Goal: Check status

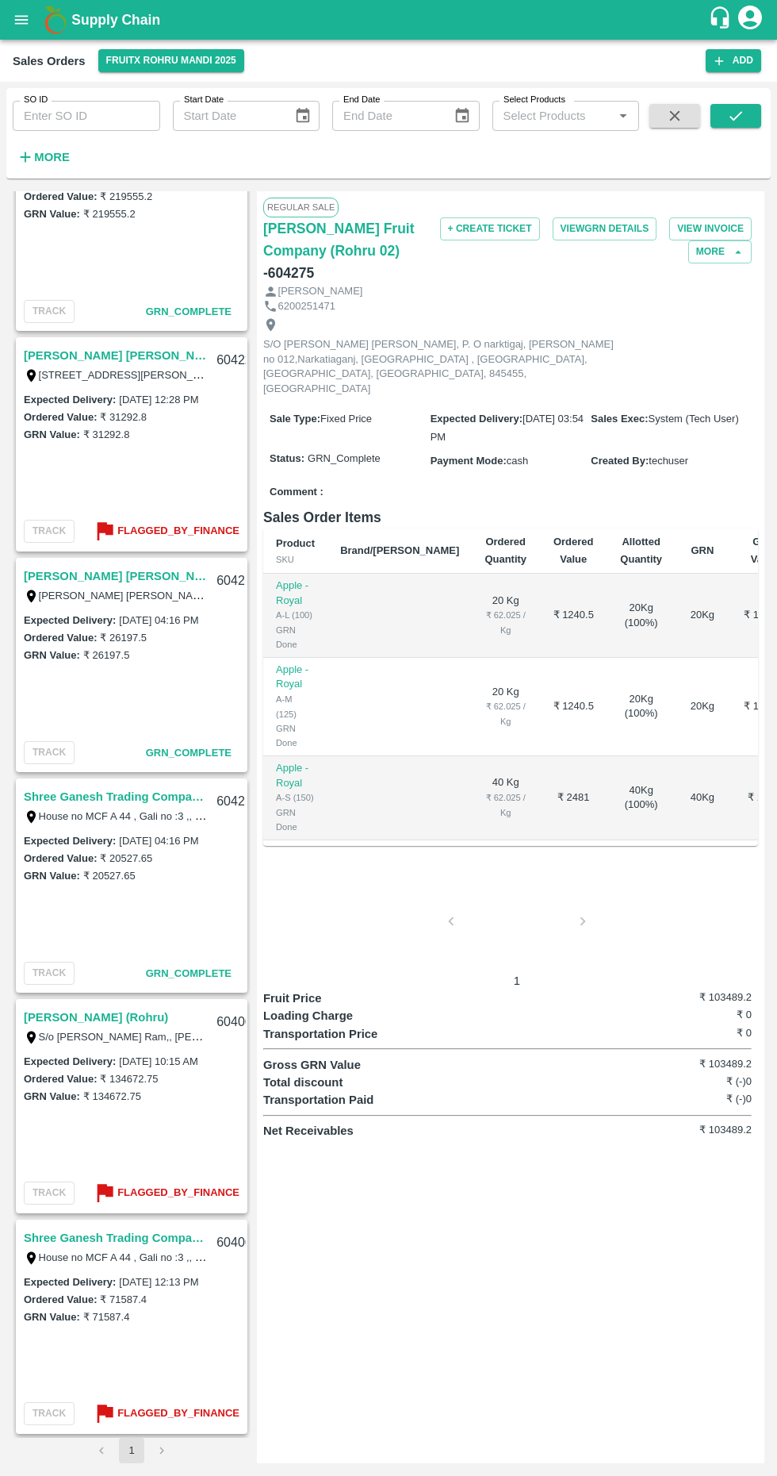
scroll to position [739, 0]
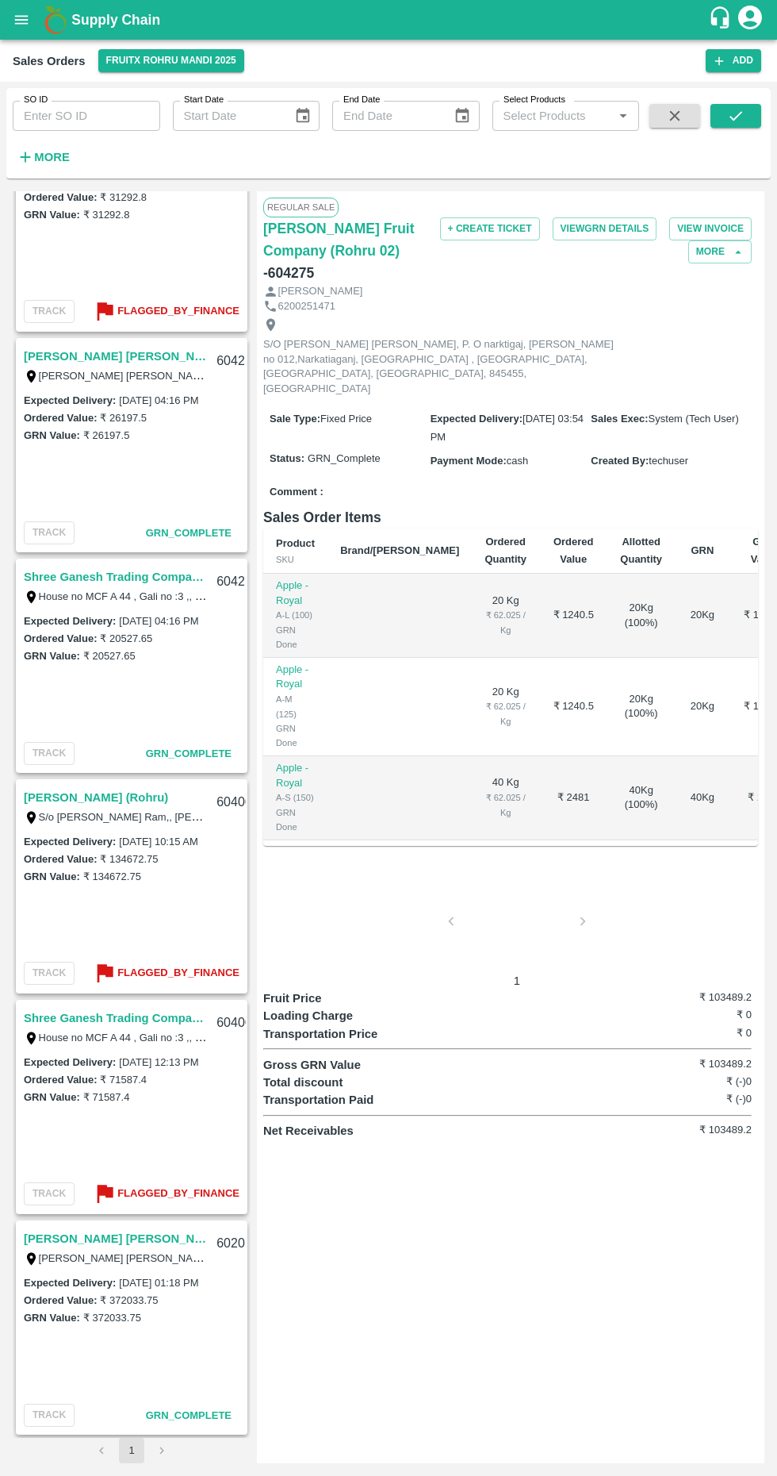
click at [148, 1230] on link "[PERSON_NAME] [PERSON_NAME] (Parala)" at bounding box center [115, 1238] width 183 height 21
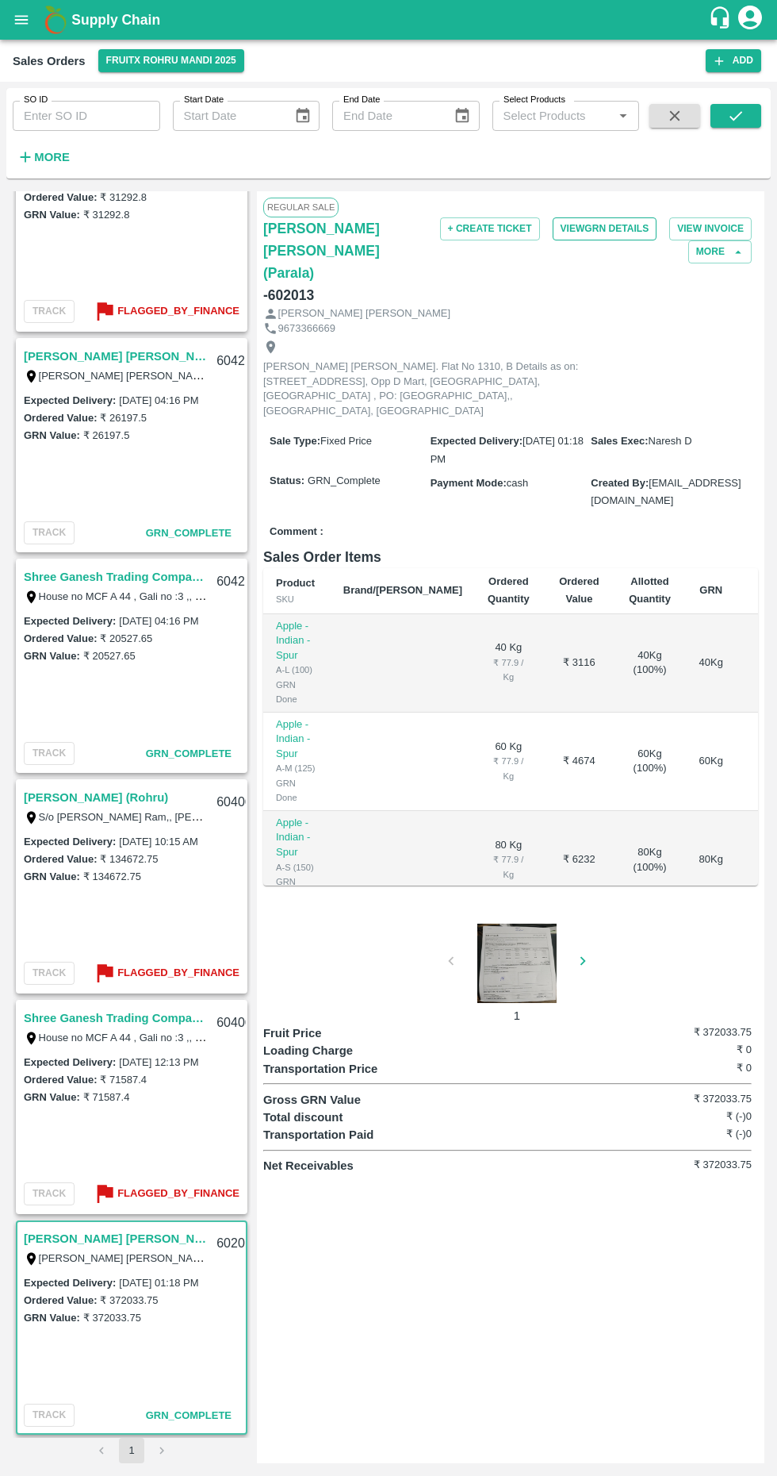
click at [626, 225] on button "View GRN Details" at bounding box center [605, 228] width 105 height 23
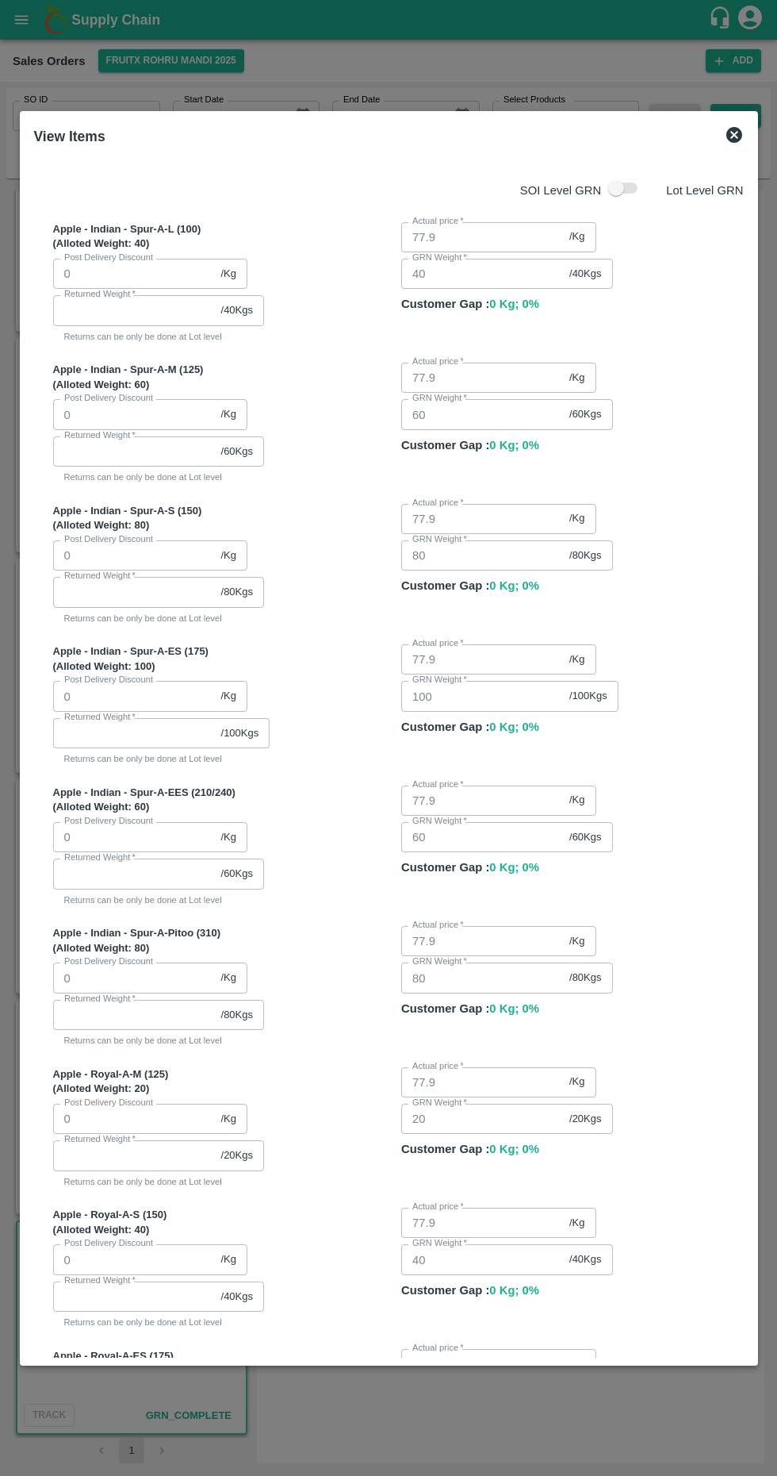
click at [727, 125] on icon at bounding box center [734, 134] width 19 height 19
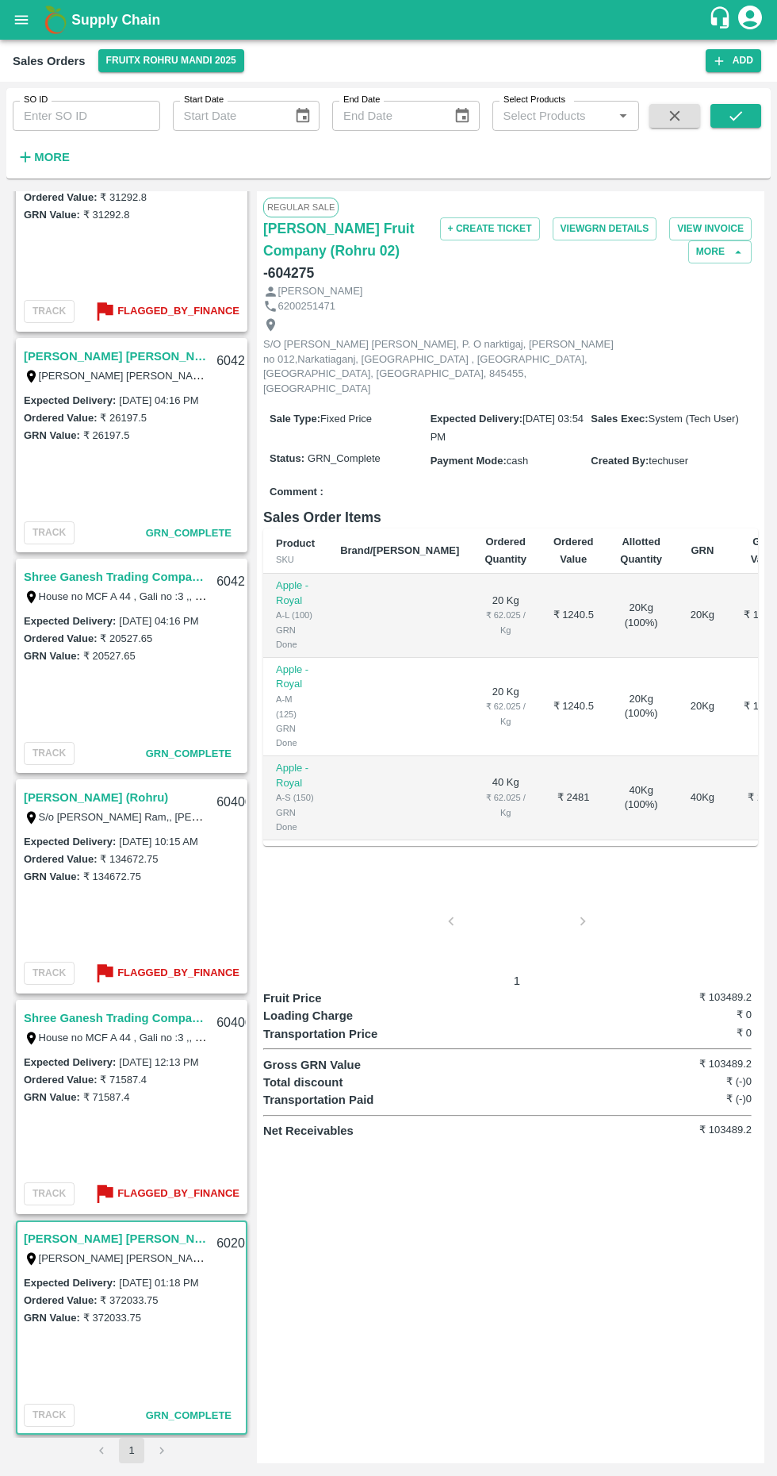
click at [569, 902] on div at bounding box center [517, 926] width 119 height 84
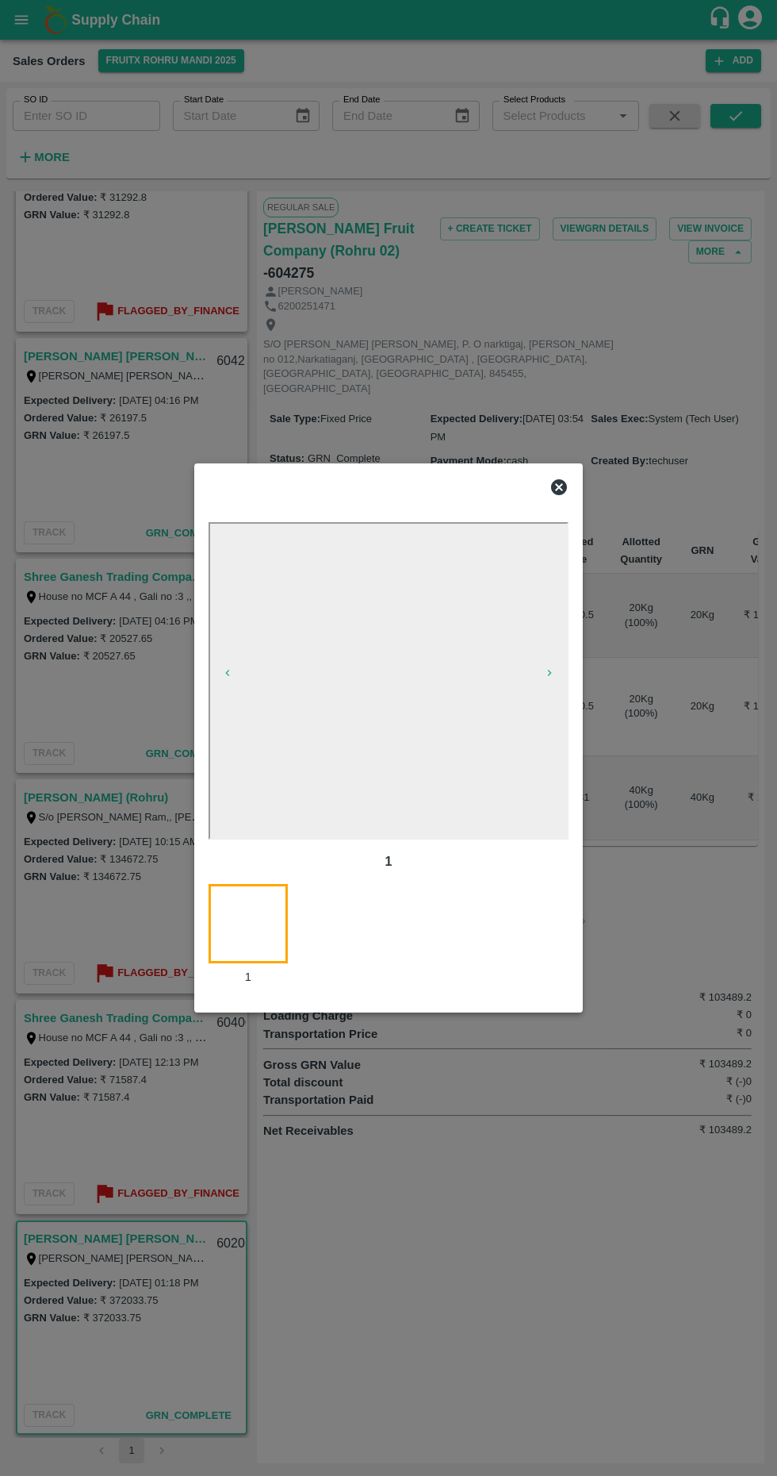
click at [556, 482] on icon at bounding box center [559, 487] width 16 height 16
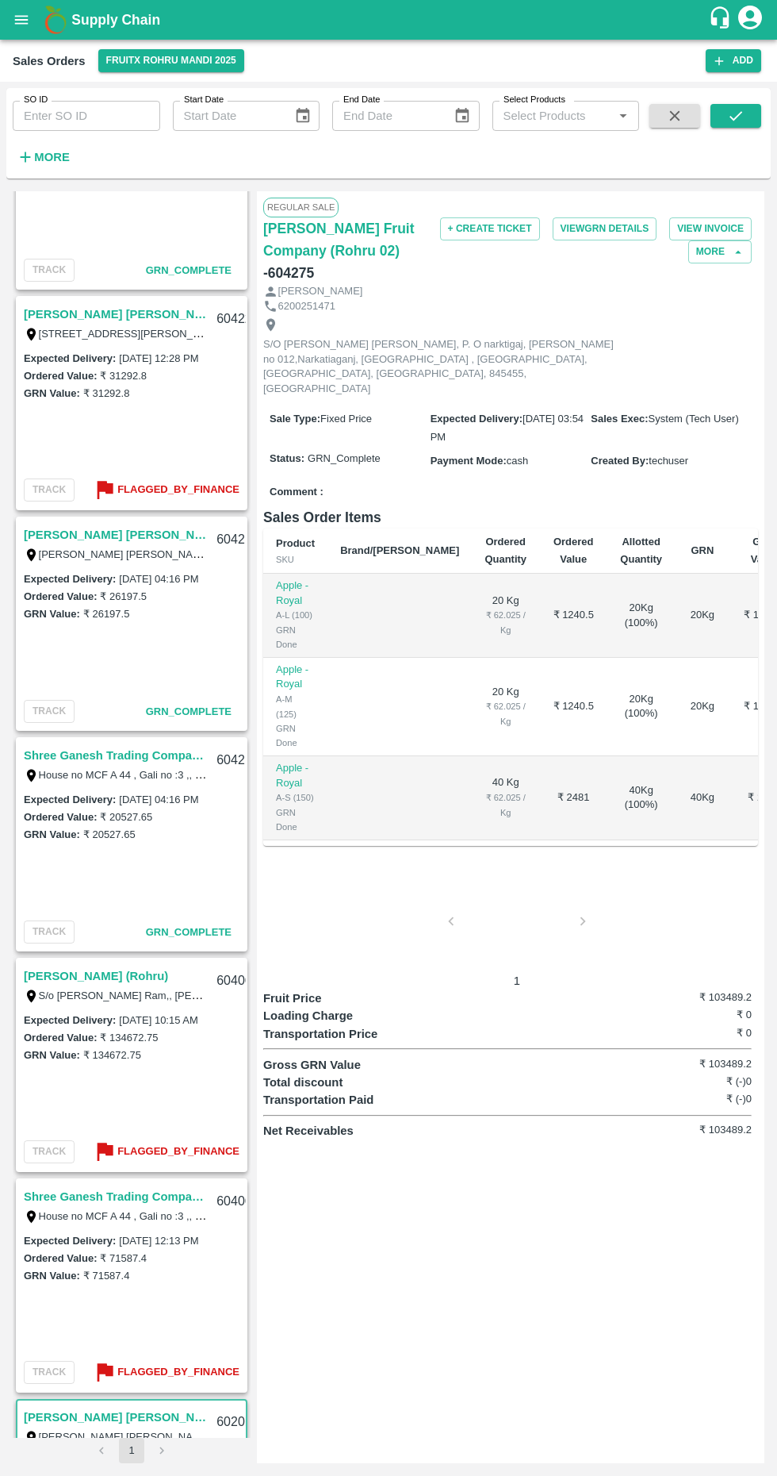
scroll to position [739, 0]
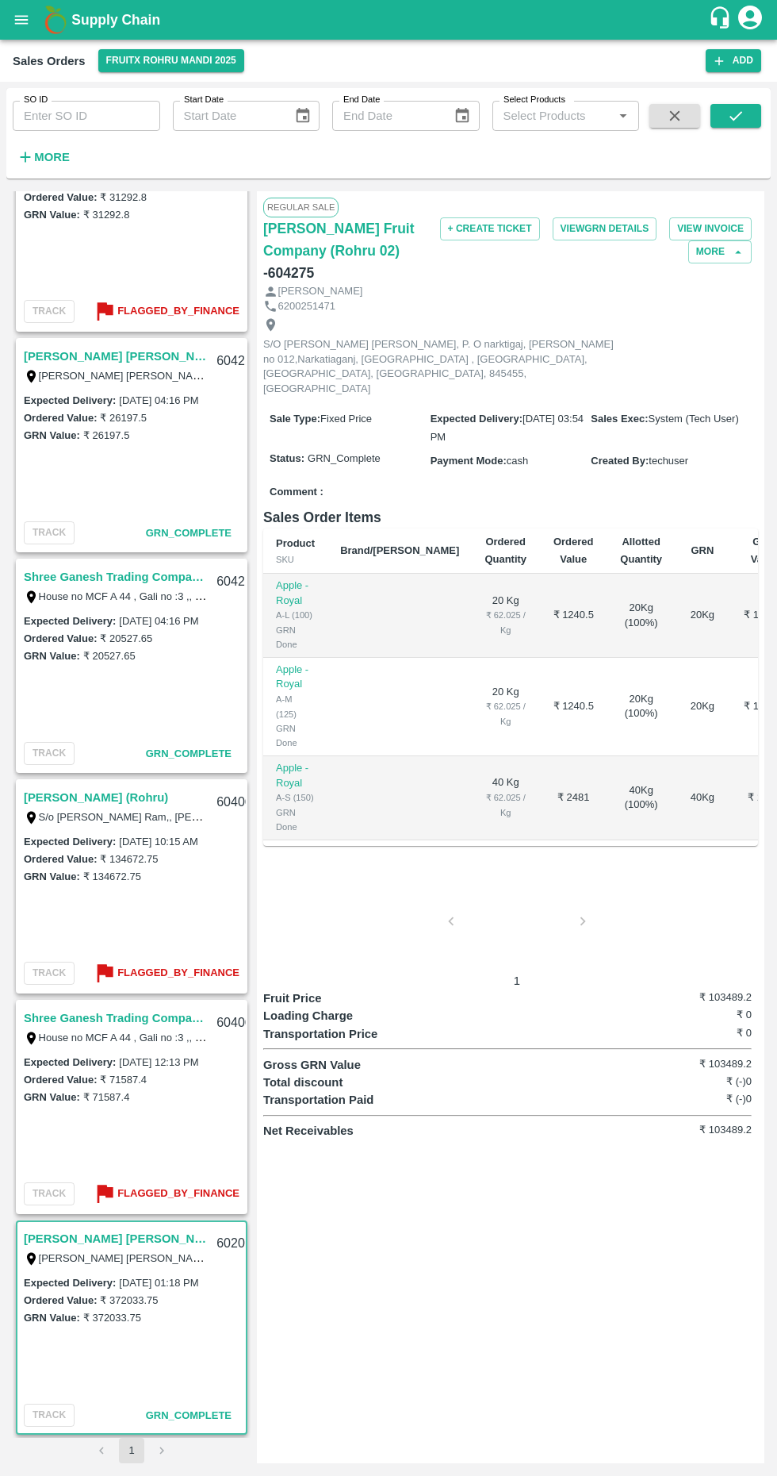
click at [144, 1450] on button "1" at bounding box center [131, 1449] width 25 height 25
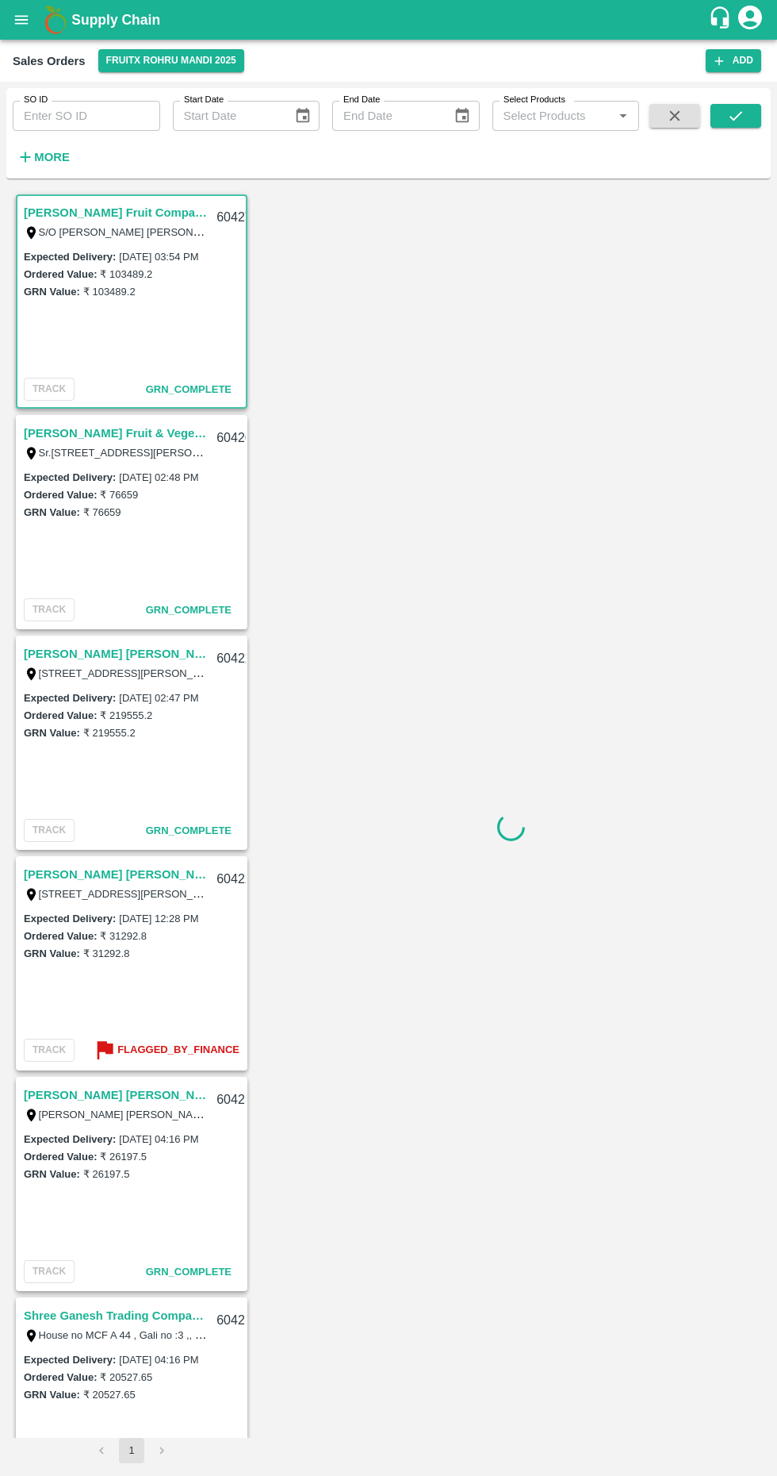
click at [166, 1447] on li "pagination navigation" at bounding box center [162, 1449] width 30 height 25
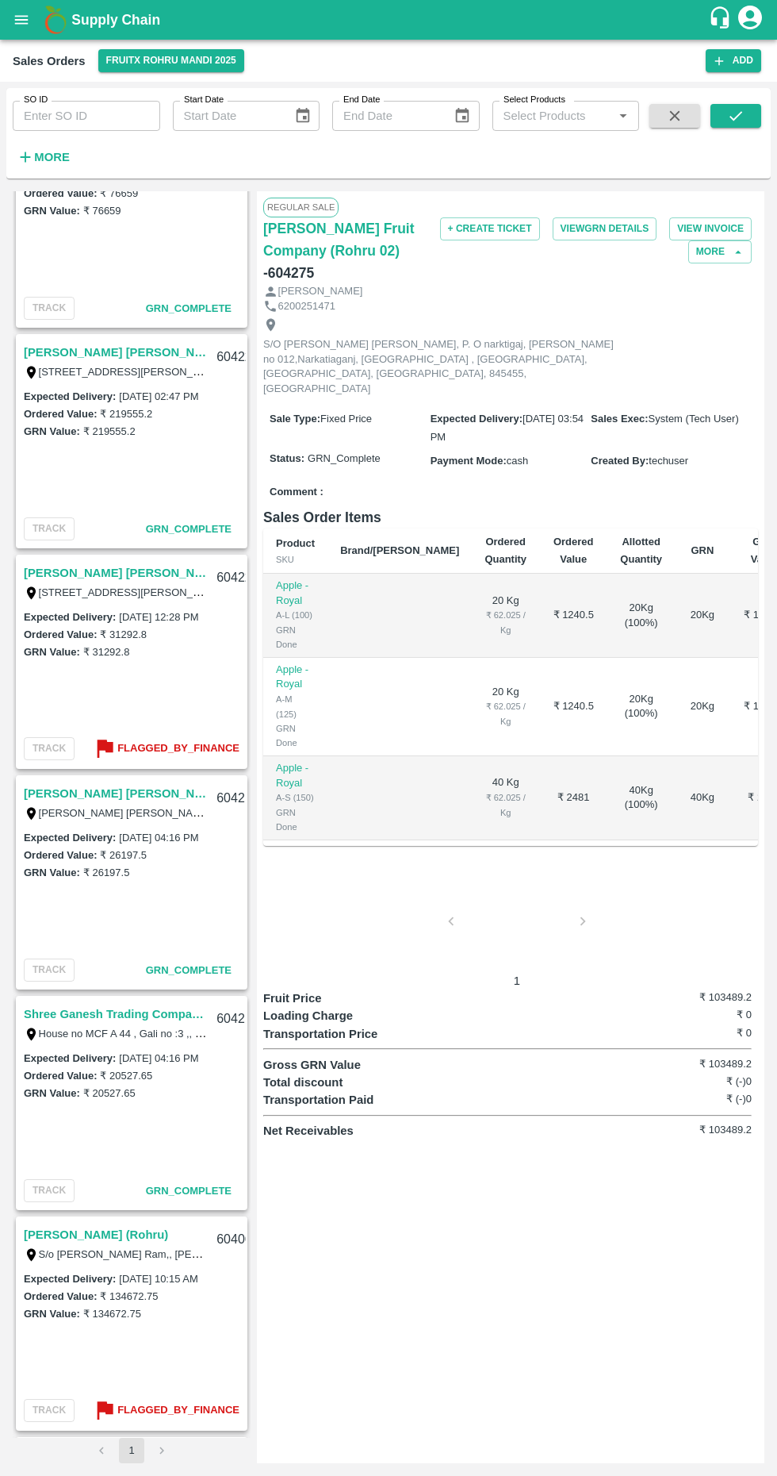
scroll to position [739, 0]
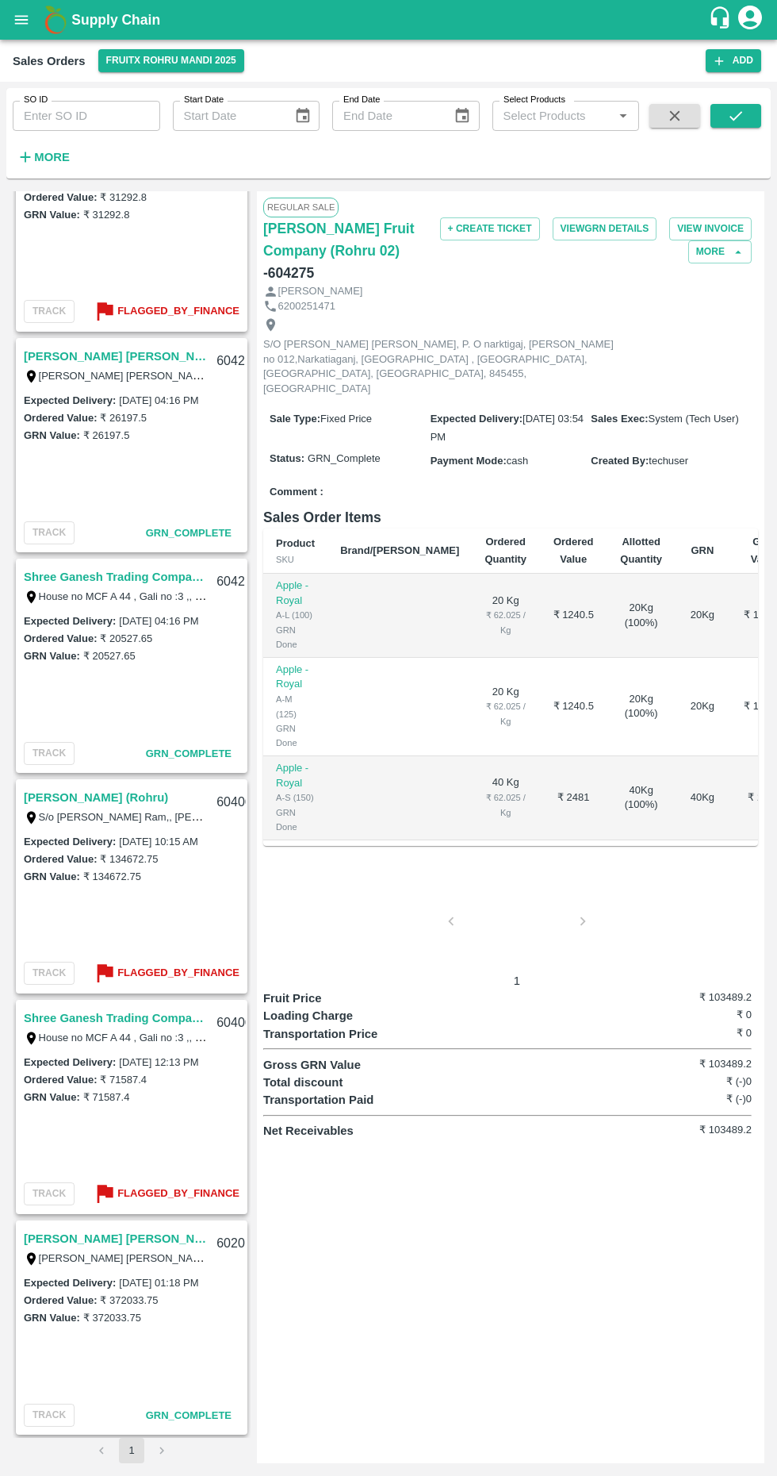
click at [190, 1238] on link "[PERSON_NAME] [PERSON_NAME] (Parala)" at bounding box center [115, 1238] width 183 height 21
